Goal: Transaction & Acquisition: Obtain resource

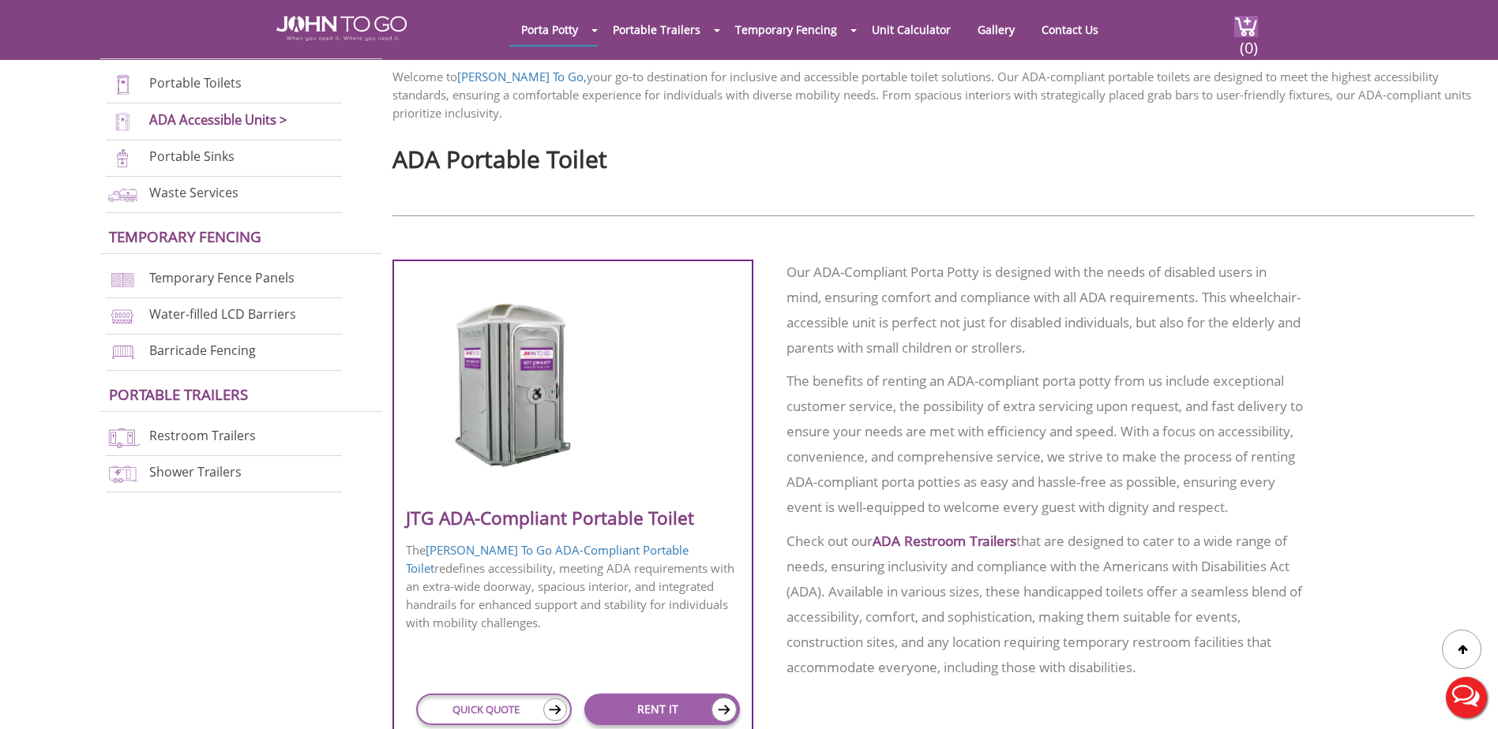
scroll to position [553, 0]
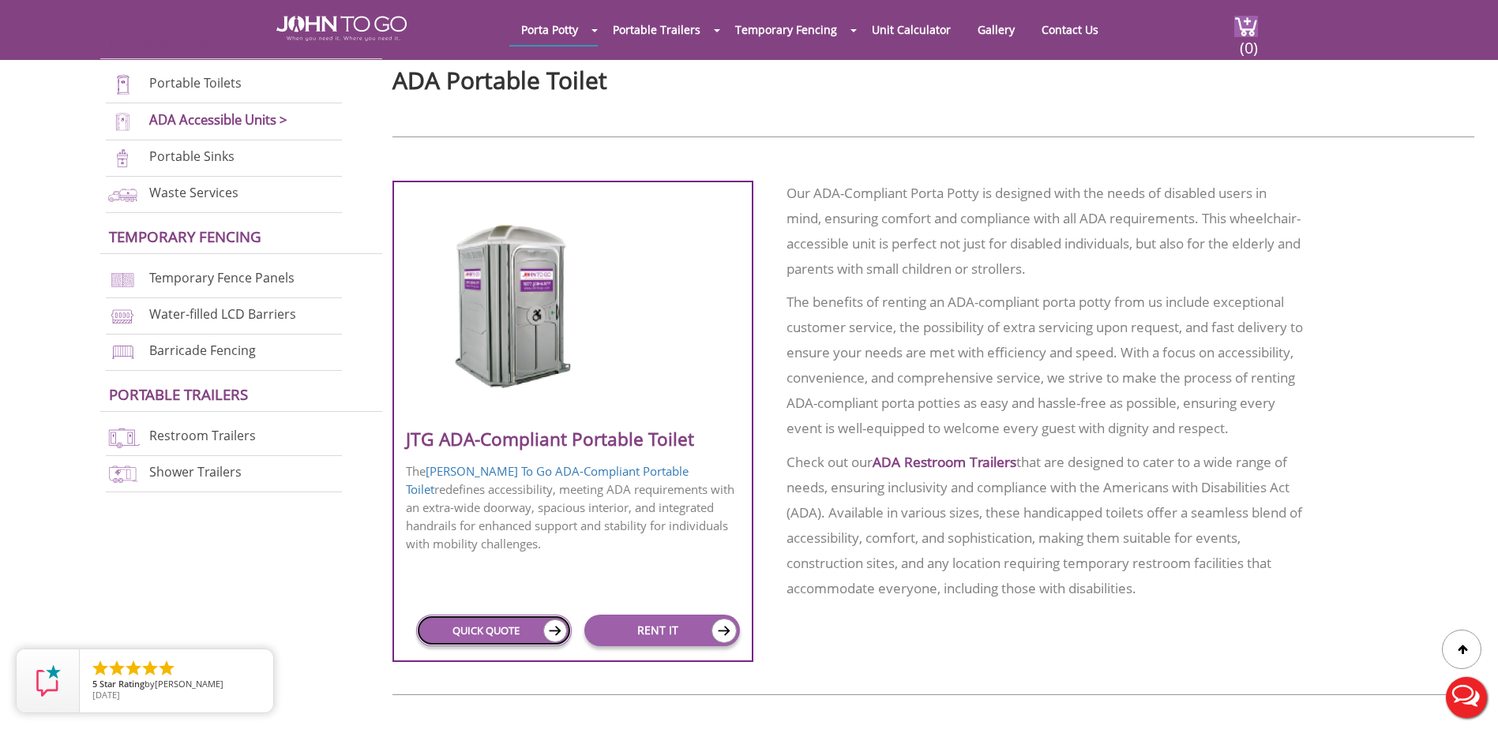
click at [466, 628] on link "QUICK QUOTE" at bounding box center [493, 631] width 155 height 32
